Goal: Find specific page/section: Find specific page/section

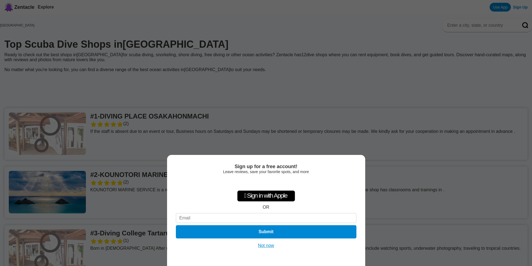
click at [187, 86] on div "Sign up for a free account! Leave reviews, save your favorite spots, and more …" at bounding box center [266, 133] width 532 height 266
click at [268, 247] on button "Not now" at bounding box center [266, 245] width 20 height 6
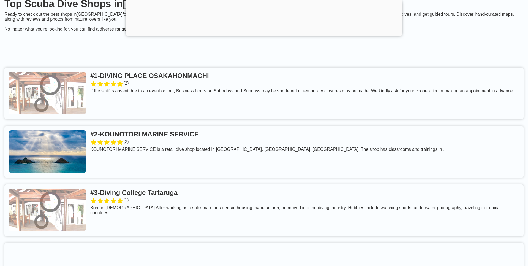
scroll to position [55, 0]
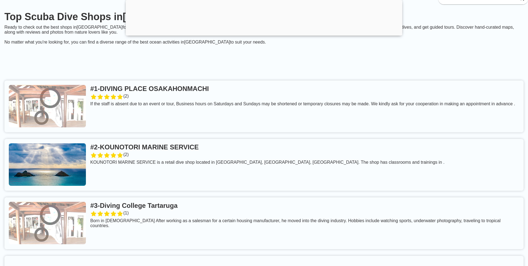
click at [203, 99] on link at bounding box center [263, 106] width 519 height 52
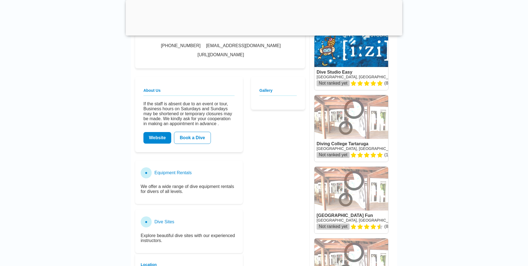
scroll to position [55, 0]
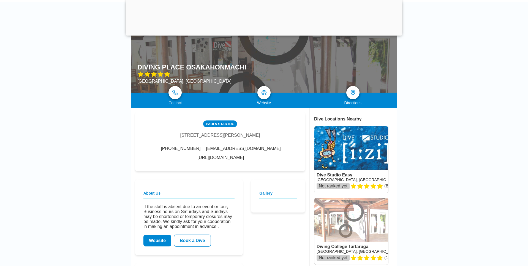
click at [155, 245] on link "Website" at bounding box center [157, 240] width 28 height 12
click at [155, 239] on link "Website" at bounding box center [157, 240] width 28 height 12
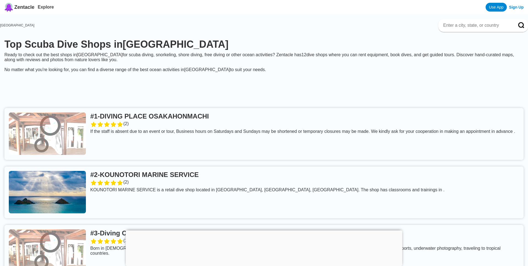
click at [187, 118] on link at bounding box center [263, 134] width 519 height 52
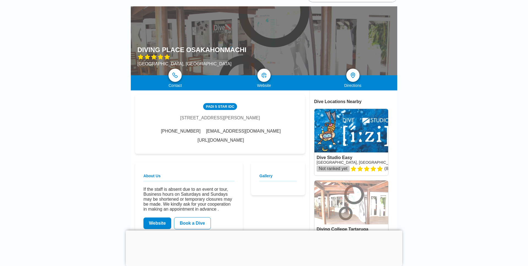
scroll to position [83, 0]
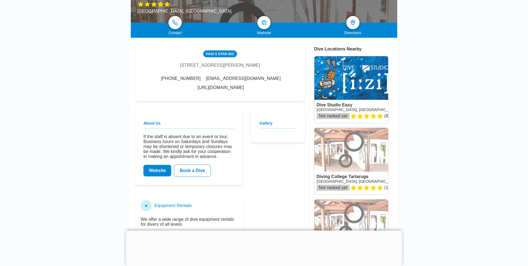
click at [160, 168] on link "Website" at bounding box center [157, 171] width 28 height 12
